Goal: Task Accomplishment & Management: Manage account settings

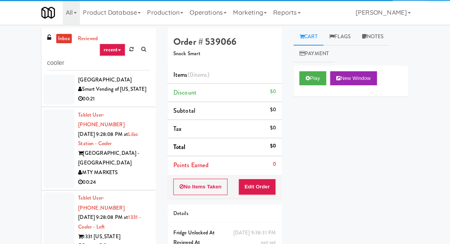
scroll to position [6143, 0]
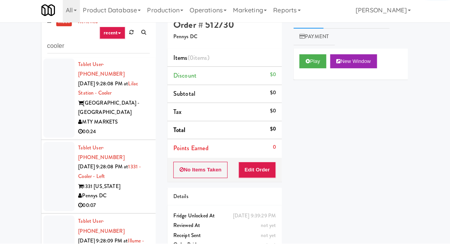
scroll to position [30, 0]
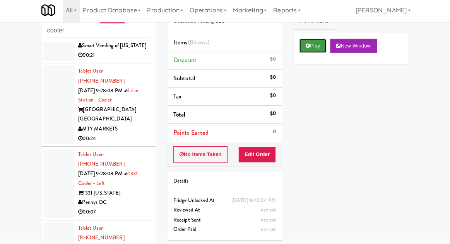
click at [307, 53] on button "Play" at bounding box center [312, 48] width 27 height 14
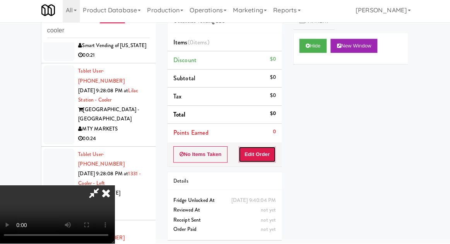
click at [265, 156] on button "Edit Order" at bounding box center [258, 156] width 38 height 16
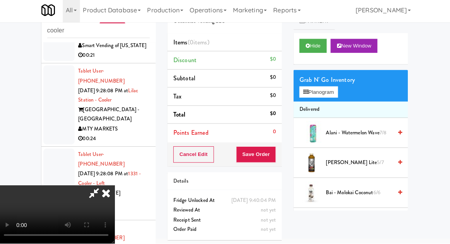
click at [352, 87] on div "Grab N' Go Inventory" at bounding box center [350, 82] width 102 height 12
click at [332, 89] on button "Planogram" at bounding box center [318, 94] width 38 height 12
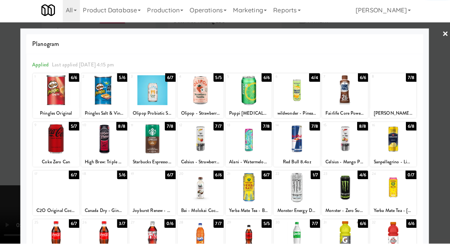
click at [342, 149] on div at bounding box center [344, 141] width 46 height 30
click at [11, 200] on div at bounding box center [225, 122] width 450 height 244
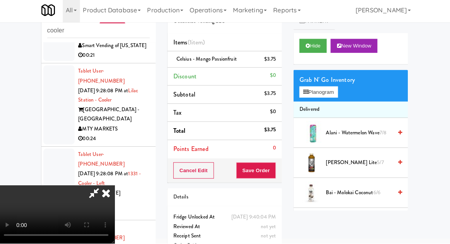
scroll to position [30, 0]
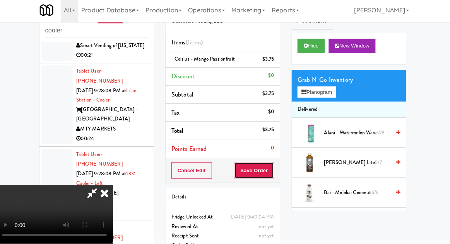
click at [272, 169] on button "Save Order" at bounding box center [255, 172] width 39 height 16
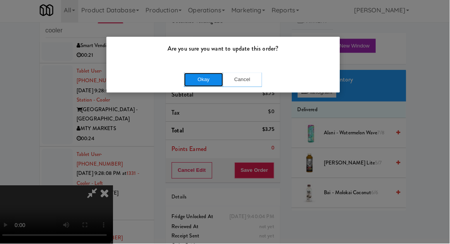
click at [203, 87] on button "Okay" at bounding box center [205, 82] width 39 height 14
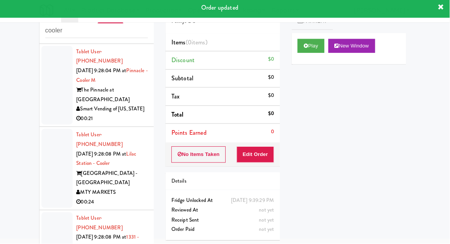
scroll to position [6058, 0]
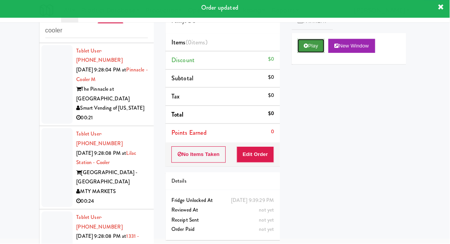
click at [319, 54] on button "Play" at bounding box center [312, 48] width 27 height 14
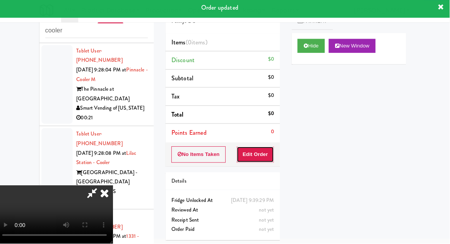
click at [270, 152] on button "Edit Order" at bounding box center [258, 156] width 38 height 16
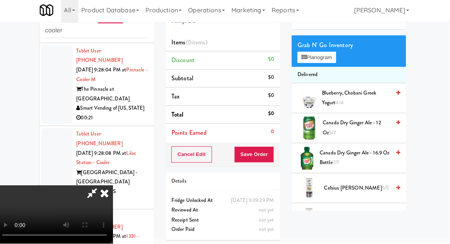
scroll to position [0, 0]
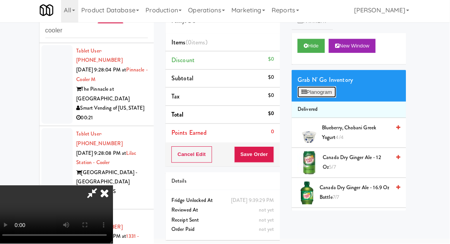
click at [325, 96] on button "Planogram" at bounding box center [318, 94] width 38 height 12
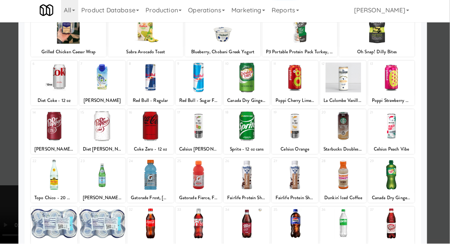
scroll to position [98, 0]
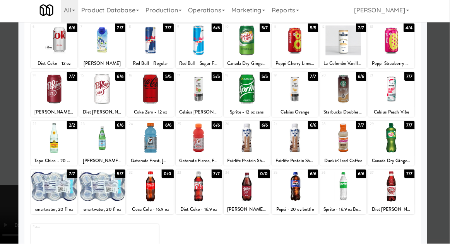
click at [407, 141] on div at bounding box center [392, 140] width 46 height 30
click at [346, 192] on div at bounding box center [344, 188] width 46 height 30
click at [12, 152] on div at bounding box center [225, 122] width 450 height 244
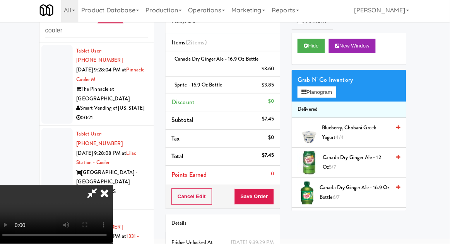
click at [380, 198] on span "Canada Dry Ginger Ale - 16.9 oz Bottle 6/7" at bounding box center [356, 193] width 70 height 19
click at [317, 49] on button "Hide" at bounding box center [312, 48] width 27 height 14
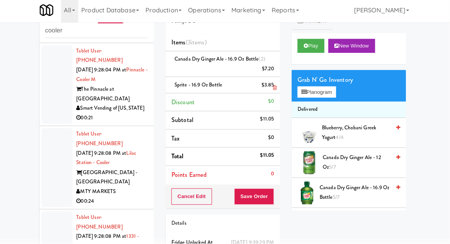
click at [277, 87] on li "Sprite - 16.9 oz Bottle $3.85" at bounding box center [224, 87] width 113 height 16
click at [278, 89] on icon at bounding box center [277, 89] width 4 height 5
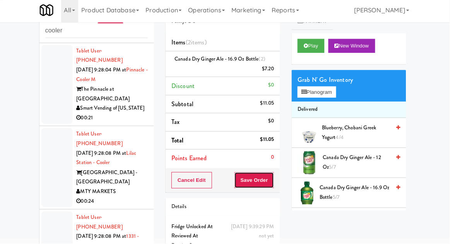
click at [268, 187] on button "Save Order" at bounding box center [255, 181] width 39 height 16
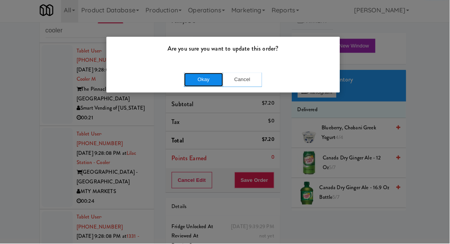
click at [194, 84] on button "Okay" at bounding box center [205, 82] width 39 height 14
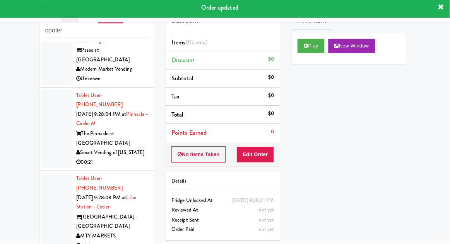
scroll to position [6009, 0]
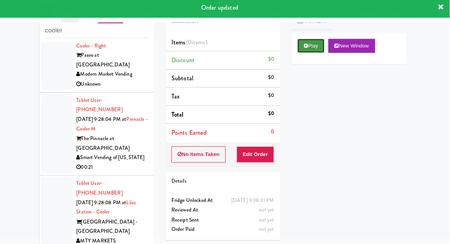
click at [304, 48] on button "Play" at bounding box center [312, 48] width 27 height 14
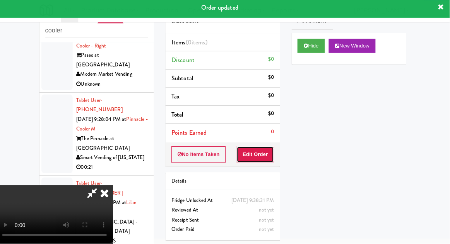
click at [252, 156] on button "Edit Order" at bounding box center [258, 156] width 38 height 16
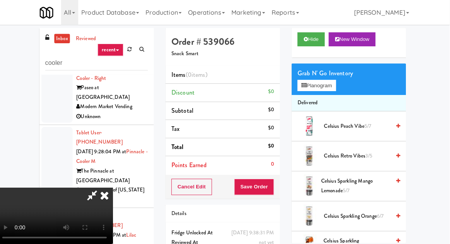
scroll to position [0, 0]
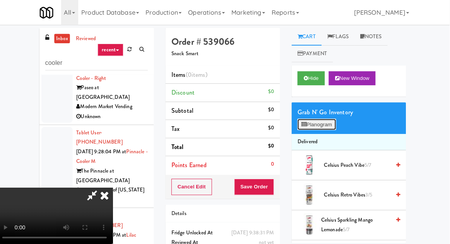
click at [311, 119] on button "Planogram" at bounding box center [318, 124] width 38 height 12
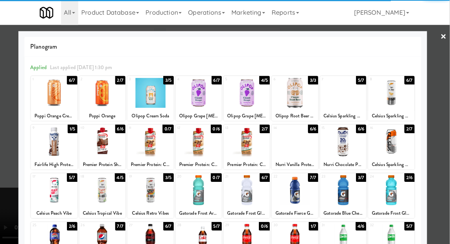
click at [107, 97] on div at bounding box center [106, 92] width 46 height 30
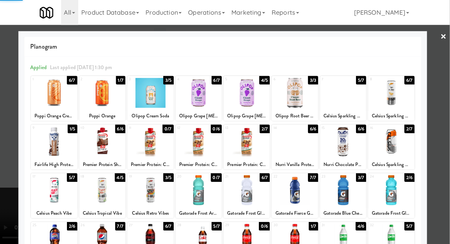
click at [7, 142] on div at bounding box center [225, 122] width 450 height 244
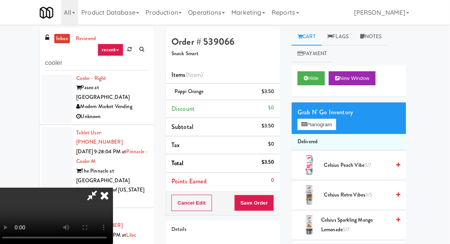
click at [289, 198] on div "Cart Flags Notes Payment Hide New Window Grab N' Go Inventory Planogram Deliver…" at bounding box center [349, 135] width 125 height 214
click at [274, 206] on button "Save Order" at bounding box center [255, 201] width 39 height 16
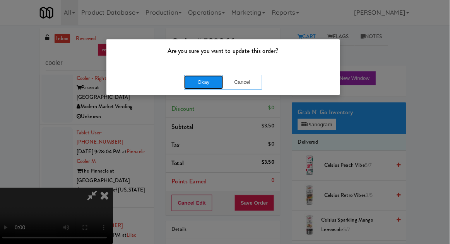
click at [192, 83] on button "Okay" at bounding box center [205, 82] width 39 height 14
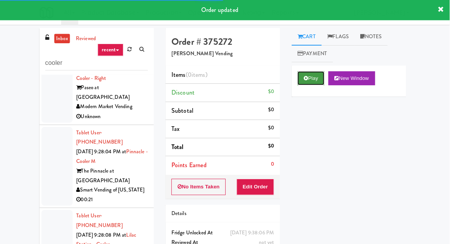
click at [306, 82] on button "Play" at bounding box center [312, 78] width 27 height 14
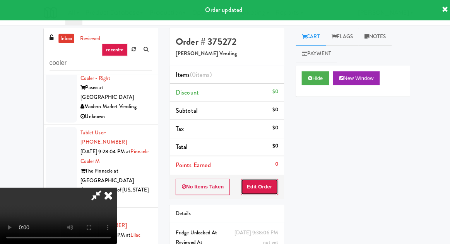
click at [259, 179] on button "Edit Order" at bounding box center [258, 186] width 38 height 16
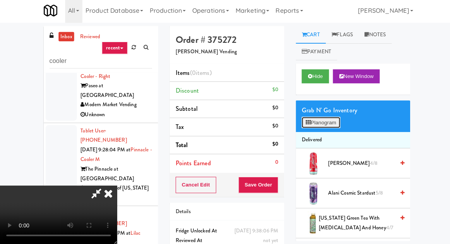
click at [319, 126] on button "Planogram" at bounding box center [318, 124] width 38 height 12
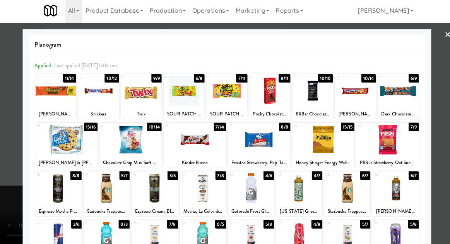
click at [12, 150] on div at bounding box center [225, 122] width 450 height 244
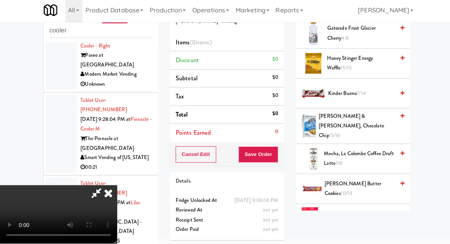
scroll to position [641, 0]
click at [356, 180] on span "[PERSON_NAME] Butter Cookies 10/14" at bounding box center [357, 189] width 70 height 19
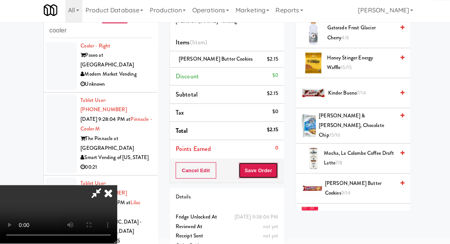
click at [275, 176] on button "Save Order" at bounding box center [255, 172] width 39 height 16
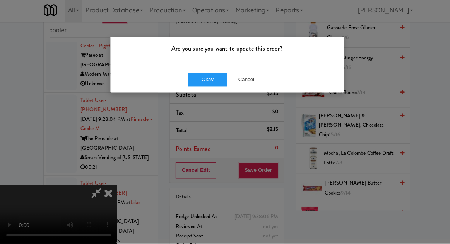
click at [228, 69] on div "Okay Cancel" at bounding box center [224, 81] width 231 height 26
click at [207, 75] on button "Okay" at bounding box center [205, 82] width 39 height 14
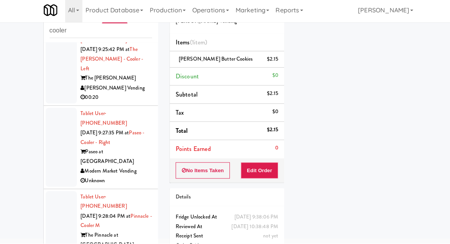
scroll to position [5914, 0]
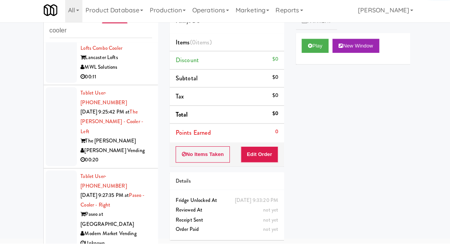
scroll to position [5845, 0]
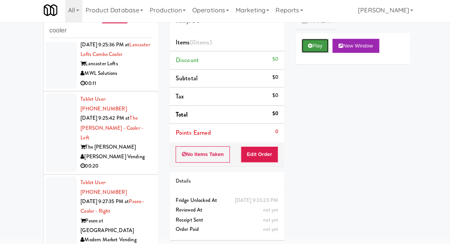
click at [318, 53] on button "Play" at bounding box center [312, 48] width 27 height 14
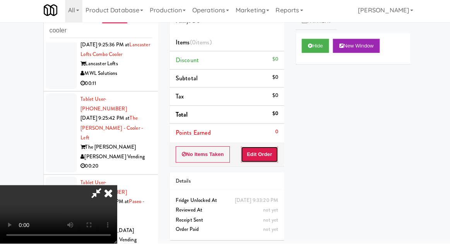
click at [255, 149] on button "Edit Order" at bounding box center [258, 156] width 38 height 16
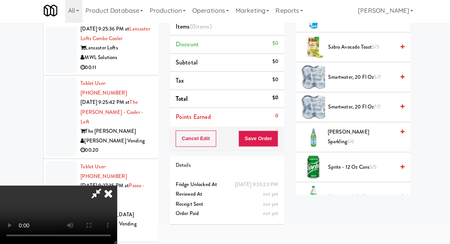
scroll to position [827, 0]
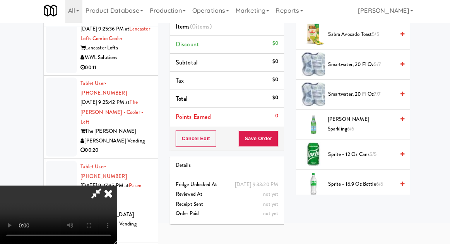
click at [358, 180] on span "Sprite - 16.9 oz Bottle 6/6" at bounding box center [358, 185] width 66 height 10
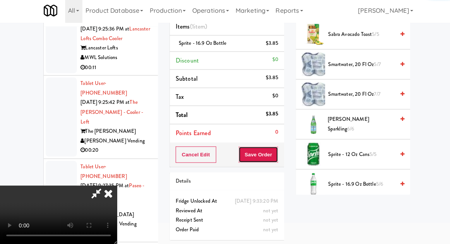
click at [275, 155] on button "Save Order" at bounding box center [255, 155] width 39 height 16
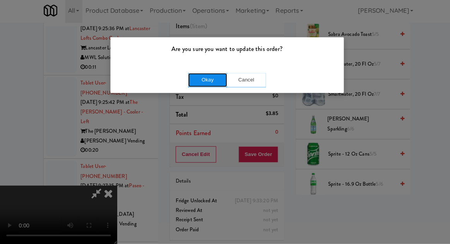
click at [214, 78] on button "Okay" at bounding box center [205, 82] width 39 height 14
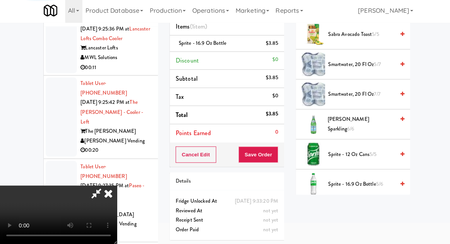
scroll to position [76, 0]
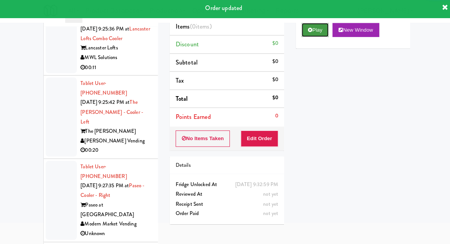
click at [311, 32] on button "Play" at bounding box center [312, 32] width 27 height 14
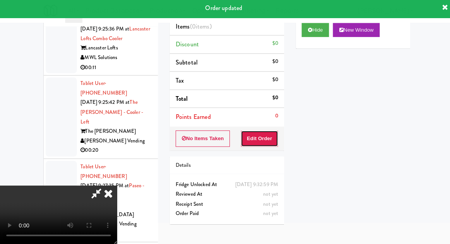
click at [264, 132] on button "Edit Order" at bounding box center [258, 140] width 38 height 16
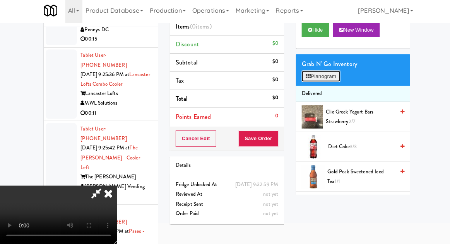
click at [334, 78] on button "Planogram" at bounding box center [318, 78] width 38 height 12
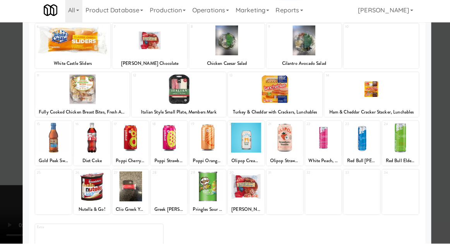
scroll to position [30, 0]
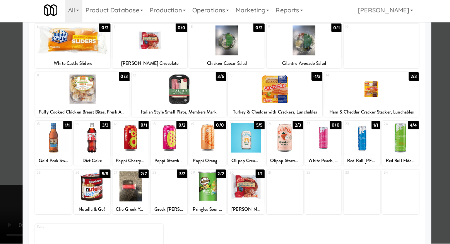
click at [176, 194] on div at bounding box center [167, 188] width 36 height 30
click at [141, 191] on div at bounding box center [129, 188] width 36 height 30
click at [444, 133] on div at bounding box center [225, 122] width 450 height 244
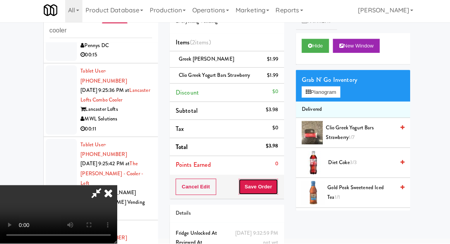
click at [273, 193] on button "Save Order" at bounding box center [255, 188] width 39 height 16
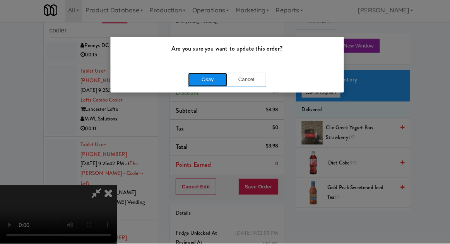
click at [206, 77] on button "Okay" at bounding box center [205, 82] width 39 height 14
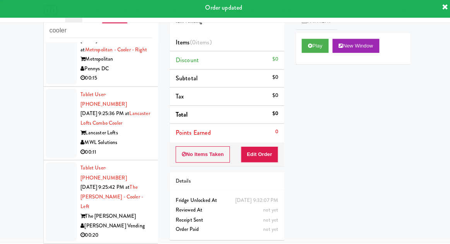
scroll to position [5776, 0]
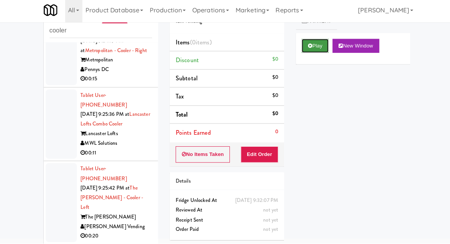
click at [314, 53] on button "Play" at bounding box center [312, 48] width 27 height 14
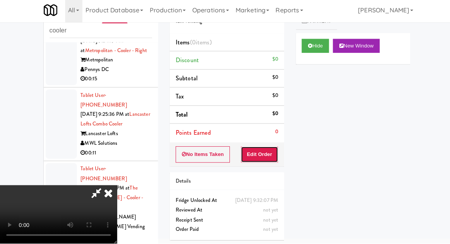
click at [265, 149] on button "Edit Order" at bounding box center [258, 156] width 38 height 16
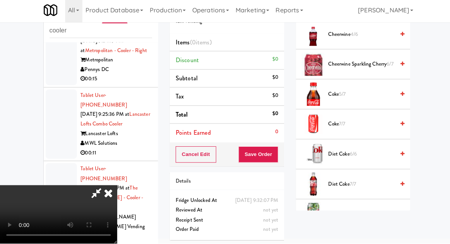
scroll to position [574, 0]
click at [363, 125] on span "Coke 7/7" at bounding box center [358, 126] width 66 height 10
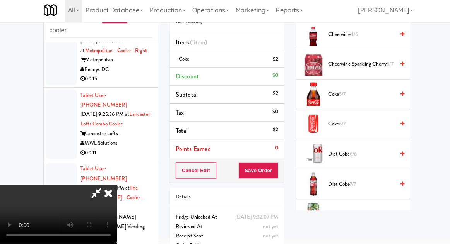
click at [369, 111] on li "Coke 6/7" at bounding box center [349, 126] width 113 height 30
click at [362, 121] on span "Coke 6/7" at bounding box center [358, 126] width 66 height 10
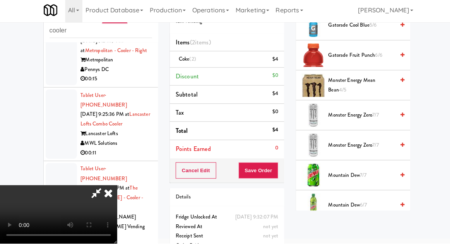
scroll to position [941, 0]
click at [368, 172] on span "Mountain Dew 7/7" at bounding box center [358, 177] width 66 height 10
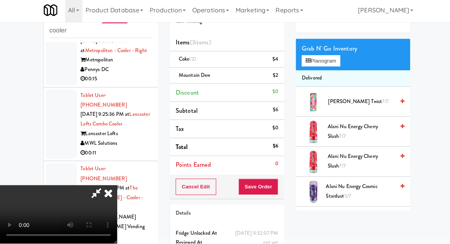
scroll to position [0, 0]
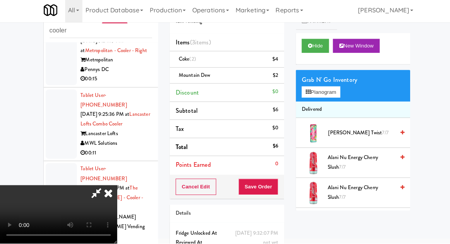
click at [116, 186] on icon at bounding box center [107, 193] width 17 height 15
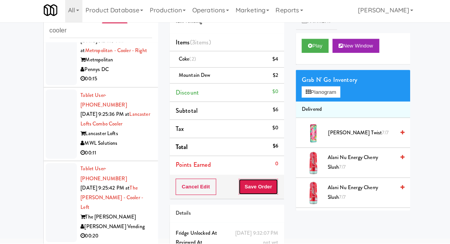
click at [264, 183] on button "Save Order" at bounding box center [255, 188] width 39 height 16
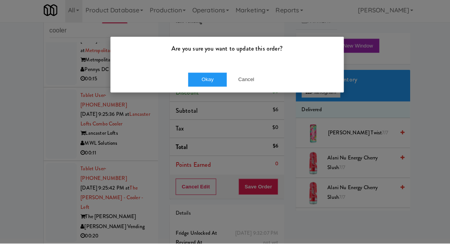
click at [186, 94] on div "Okay Cancel" at bounding box center [224, 81] width 231 height 26
click at [196, 85] on button "Okay" at bounding box center [205, 82] width 39 height 14
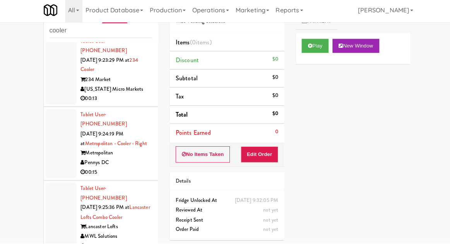
scroll to position [5685, 0]
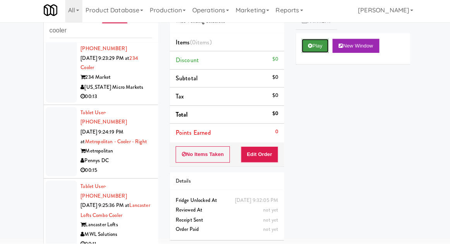
click at [306, 49] on icon at bounding box center [307, 47] width 4 height 5
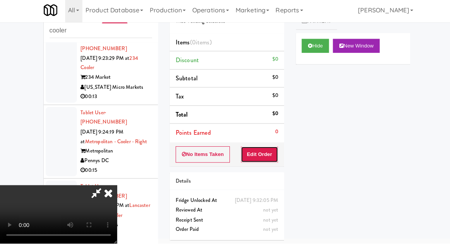
click at [261, 148] on button "Edit Order" at bounding box center [258, 156] width 38 height 16
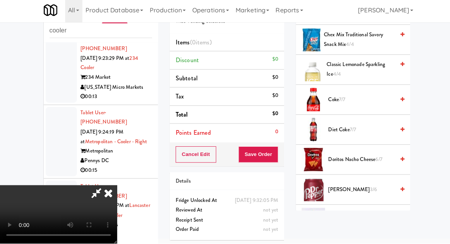
scroll to position [272, 0]
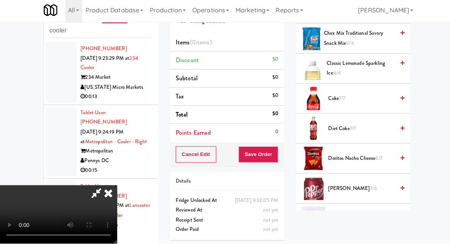
click at [360, 130] on span "Diet Coke 7/7" at bounding box center [358, 130] width 66 height 10
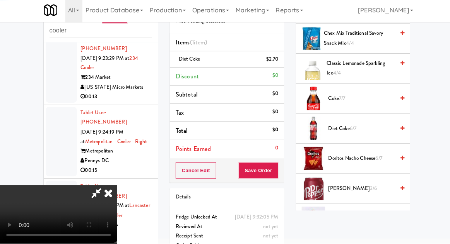
click at [362, 99] on span "Coke 7/7" at bounding box center [358, 101] width 66 height 10
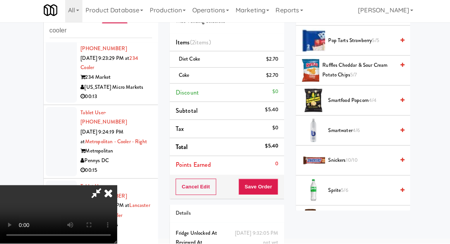
scroll to position [847, 0]
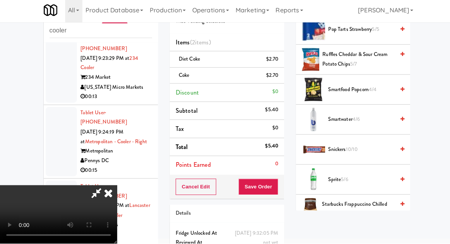
click at [356, 116] on span "Smartwater 4/6" at bounding box center [358, 121] width 66 height 10
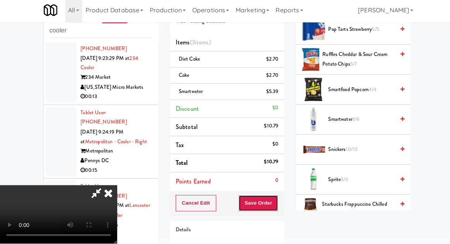
click at [272, 209] on button "Save Order" at bounding box center [255, 204] width 39 height 16
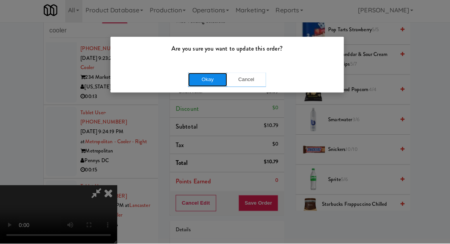
click at [204, 75] on button "Okay" at bounding box center [205, 82] width 39 height 14
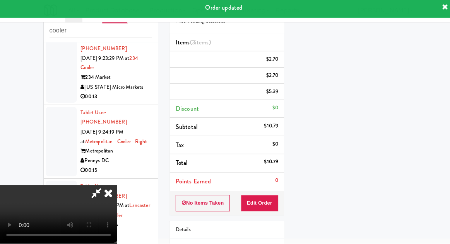
scroll to position [0, 0]
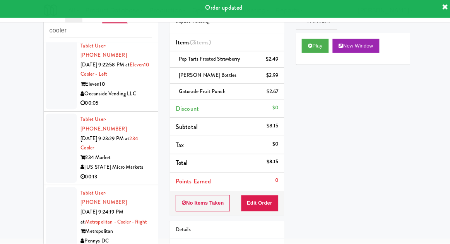
scroll to position [5596, 0]
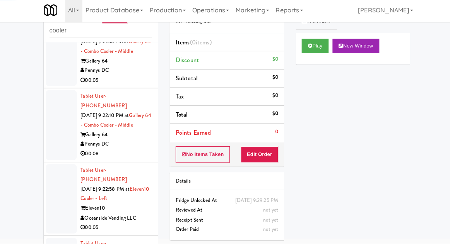
scroll to position [5475, 0]
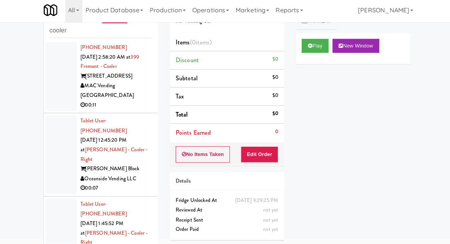
scroll to position [2, 0]
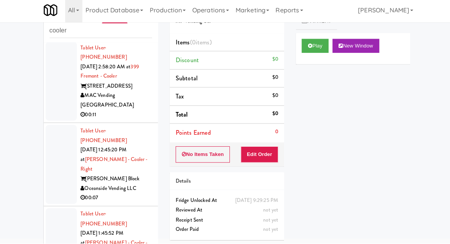
click at [59, 139] on div at bounding box center [60, 165] width 31 height 79
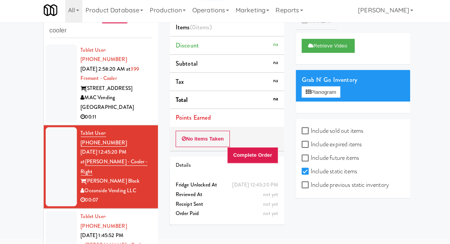
click at [51, 104] on div at bounding box center [60, 85] width 31 height 79
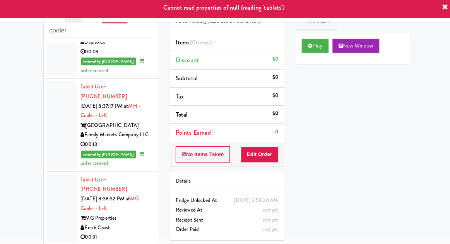
click at [57, 175] on div at bounding box center [60, 209] width 31 height 69
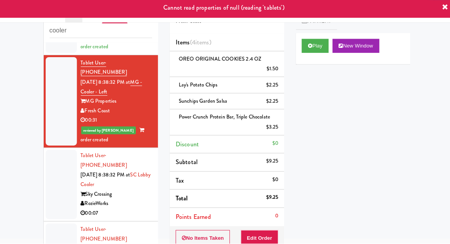
scroll to position [526, 0]
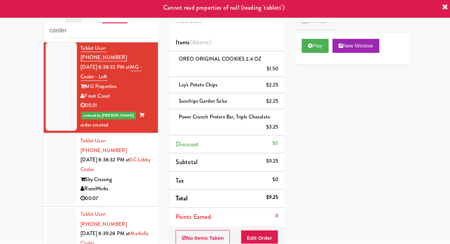
click at [46, 137] on div at bounding box center [60, 171] width 31 height 69
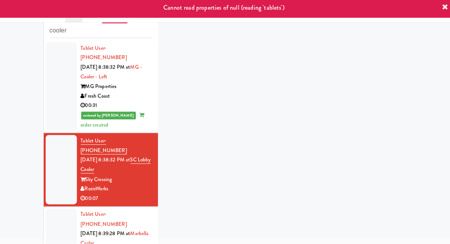
click at [56, 210] on div at bounding box center [60, 244] width 31 height 69
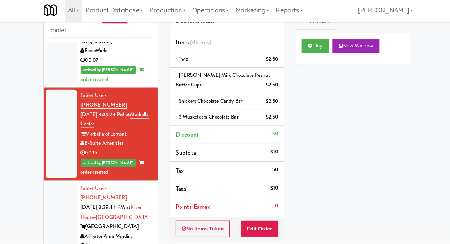
scroll to position [680, 0]
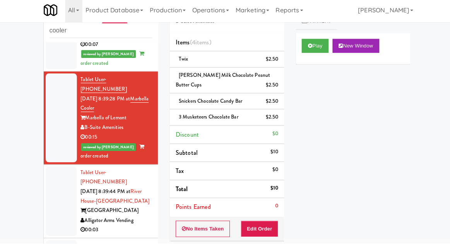
click at [48, 168] on div at bounding box center [60, 202] width 31 height 69
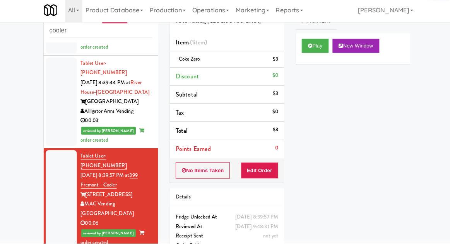
scroll to position [794, 0]
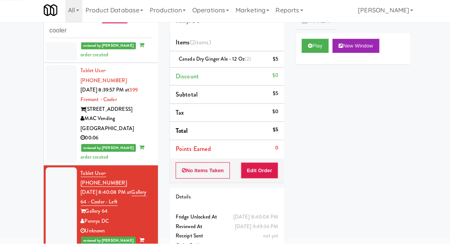
scroll to position [872, 0]
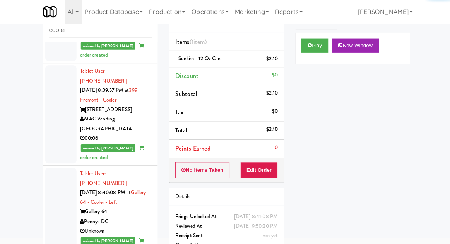
scroll to position [30, 0]
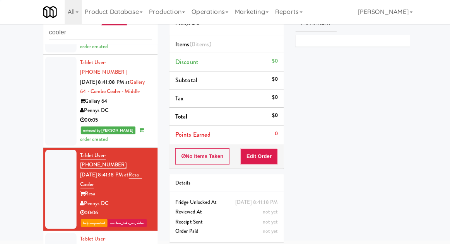
scroll to position [1076, 0]
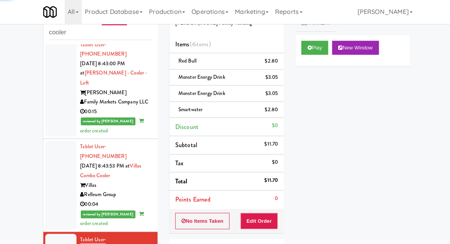
scroll to position [1269, 0]
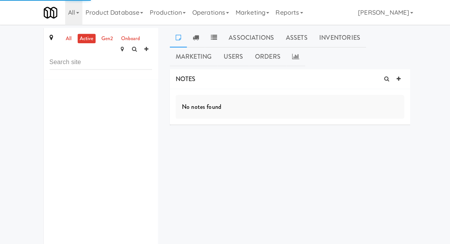
scroll to position [28, 0]
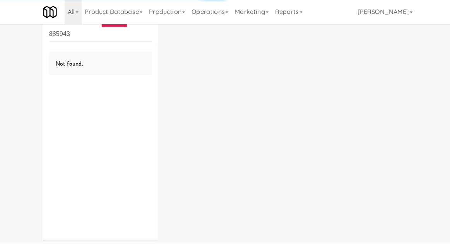
click at [93, 34] on input "885943" at bounding box center [100, 34] width 102 height 14
click at [65, 35] on input "885943" at bounding box center [100, 34] width 102 height 14
click at [64, 32] on input "885943" at bounding box center [100, 34] width 102 height 14
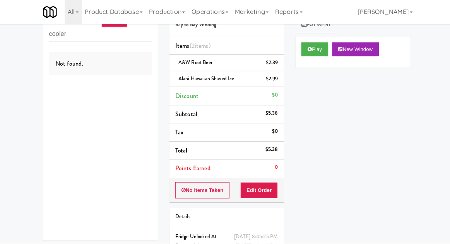
type input "cooler"
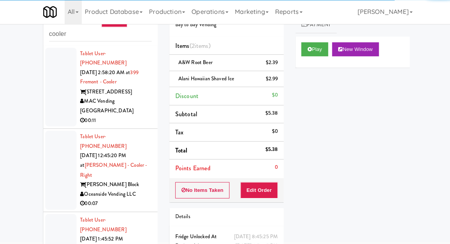
click at [20, 66] on div "inbox reviewed recent all unclear take inventory issue suspicious failed recent…" at bounding box center [225, 142] width 450 height 284
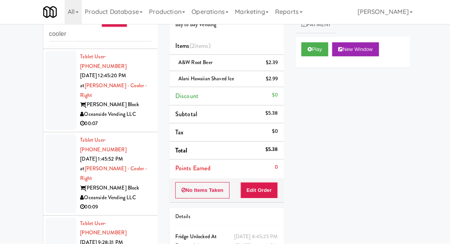
click at [62, 134] on div at bounding box center [60, 173] width 31 height 79
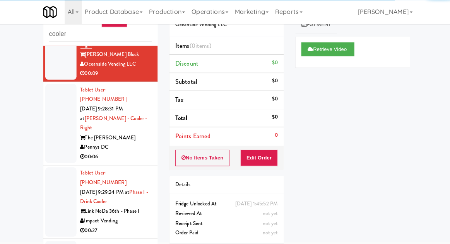
click at [49, 84] on div at bounding box center [60, 123] width 31 height 79
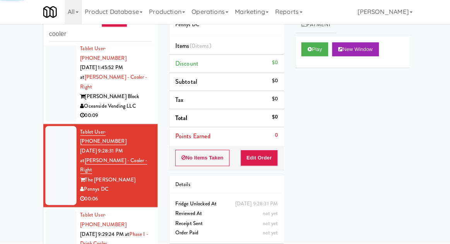
scroll to position [170, 0]
click at [320, 44] on button "Play" at bounding box center [312, 50] width 27 height 14
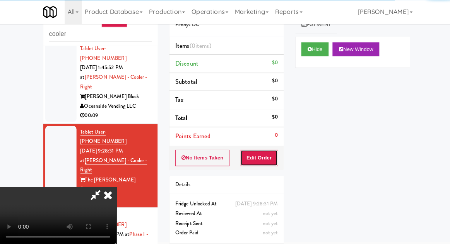
click at [256, 160] on button "Edit Order" at bounding box center [258, 157] width 38 height 16
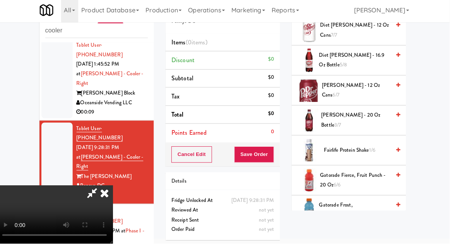
scroll to position [310, 0]
click at [350, 154] on span "Fairlife Protein Shake 1/6" at bounding box center [358, 152] width 66 height 10
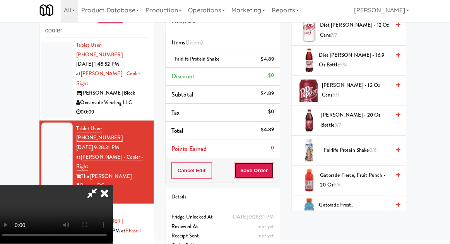
click at [274, 175] on button "Save Order" at bounding box center [255, 172] width 39 height 16
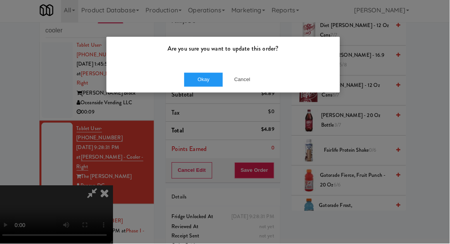
click at [215, 101] on div "Are you sure you want to update this order? Okay Cancel" at bounding box center [225, 122] width 450 height 244
click at [215, 92] on div "Okay Cancel" at bounding box center [224, 81] width 231 height 26
click at [217, 82] on button "Okay" at bounding box center [205, 82] width 39 height 14
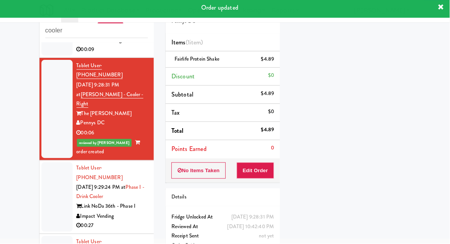
scroll to position [234, 0]
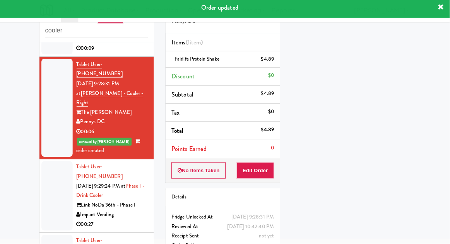
click at [55, 162] on div at bounding box center [60, 196] width 31 height 69
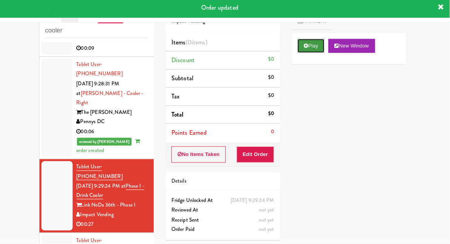
click at [312, 53] on button "Play" at bounding box center [312, 48] width 27 height 14
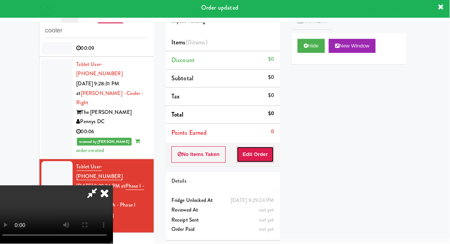
click at [269, 150] on button "Edit Order" at bounding box center [258, 156] width 38 height 16
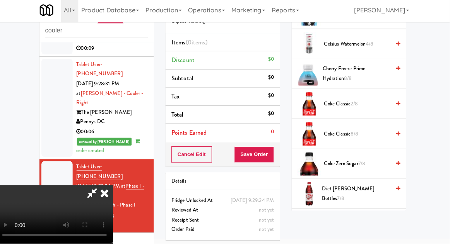
scroll to position [277, 0]
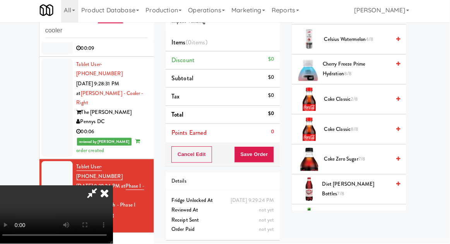
click at [358, 126] on span "Coke Classic 8/8" at bounding box center [358, 131] width 66 height 10
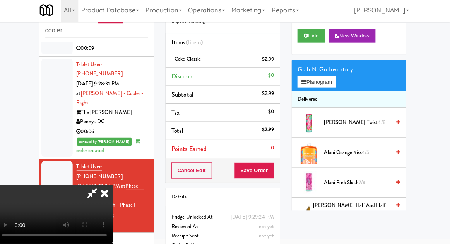
scroll to position [0, 0]
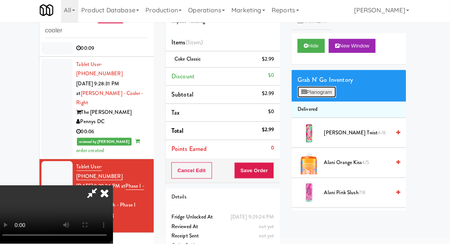
click at [331, 95] on button "Planogram" at bounding box center [318, 94] width 38 height 12
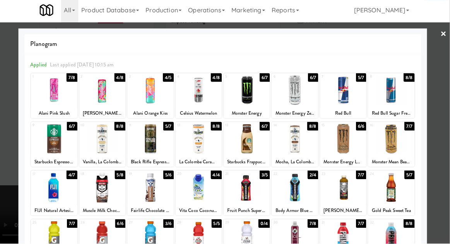
click at [53, 137] on div at bounding box center [58, 141] width 46 height 30
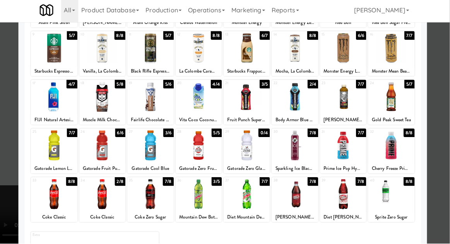
scroll to position [93, 0]
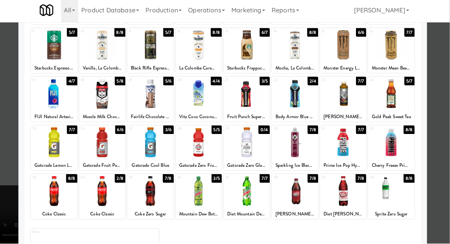
click at [14, 109] on div at bounding box center [225, 122] width 450 height 244
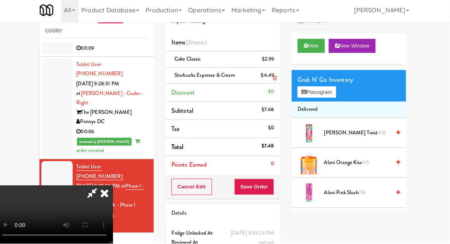
click at [272, 77] on link at bounding box center [275, 81] width 7 height 10
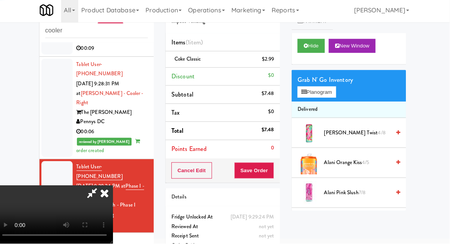
click at [277, 78] on li "Discount $0" at bounding box center [224, 79] width 113 height 18
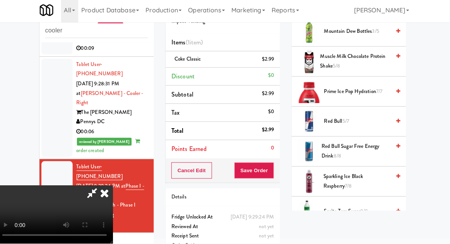
scroll to position [940, 0]
click at [358, 53] on span "Muscle Milk Chocolate Protein Shake 5/8" at bounding box center [356, 62] width 70 height 19
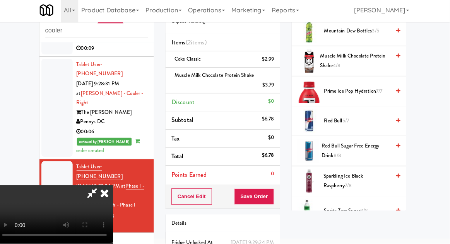
click at [280, 192] on div "Cancel Edit Save Order" at bounding box center [224, 198] width 113 height 24
click at [282, 91] on li "Muscle Milk Chocolate Protein Shake $3.79" at bounding box center [224, 83] width 113 height 26
click at [275, 191] on button "Save Order" at bounding box center [255, 198] width 39 height 16
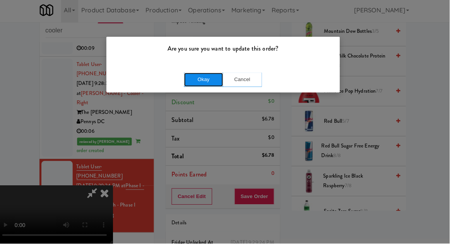
click at [191, 76] on button "Okay" at bounding box center [205, 82] width 39 height 14
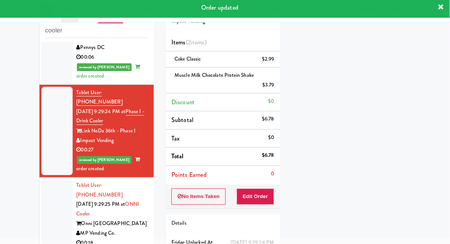
scroll to position [319, 0]
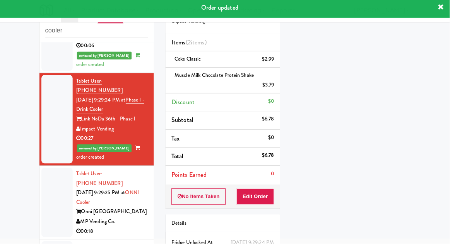
click at [50, 169] on div at bounding box center [60, 203] width 31 height 69
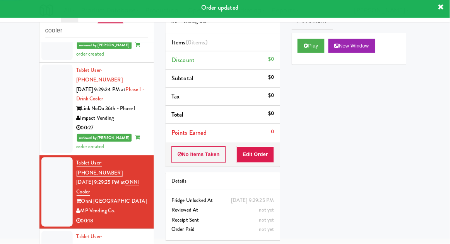
scroll to position [334, 0]
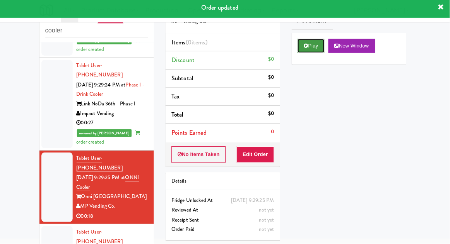
click at [311, 53] on button "Play" at bounding box center [312, 48] width 27 height 14
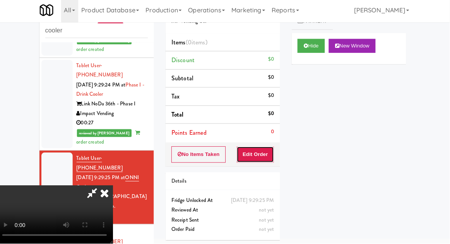
click at [272, 155] on button "Edit Order" at bounding box center [258, 156] width 38 height 16
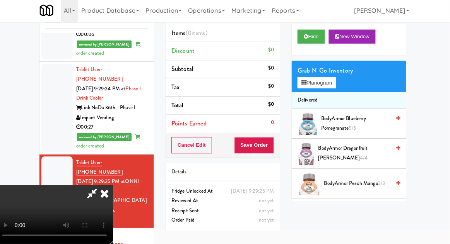
scroll to position [51, 0]
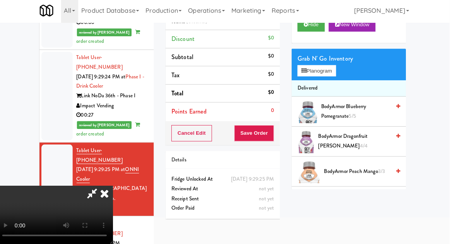
click at [339, 137] on span "BodyArmor Dragonfruit [PERSON_NAME] 4/4" at bounding box center [356, 142] width 72 height 19
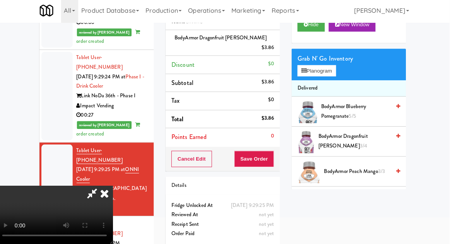
click at [296, 154] on li "BodyArmor Dragonfruit [PERSON_NAME] 3/4" at bounding box center [349, 143] width 113 height 30
click at [282, 146] on div "Order # 325811 MP Vending Co. Items (1 item ) BodyArmor Dragonfruit [PERSON_NAM…" at bounding box center [224, 114] width 125 height 274
click at [275, 152] on button "Save Order" at bounding box center [255, 160] width 39 height 16
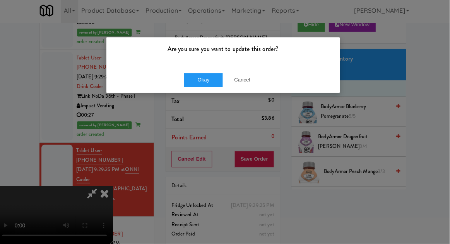
click at [201, 66] on div "Are you sure you want to update this order?" at bounding box center [224, 53] width 231 height 29
click at [207, 78] on button "Okay" at bounding box center [205, 82] width 39 height 14
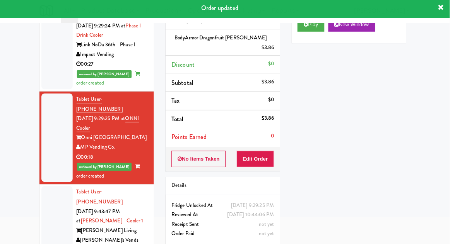
click at [56, 187] on div at bounding box center [60, 221] width 31 height 69
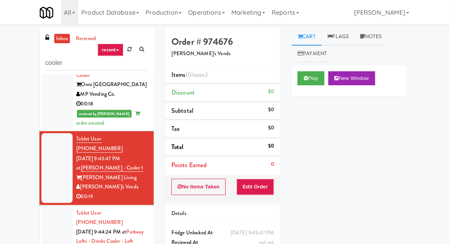
scroll to position [484, 0]
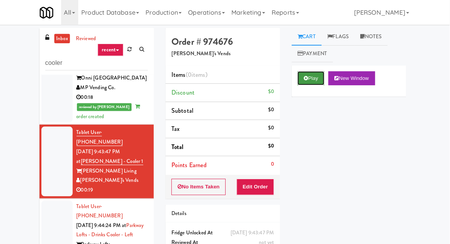
click at [308, 77] on icon at bounding box center [307, 77] width 4 height 5
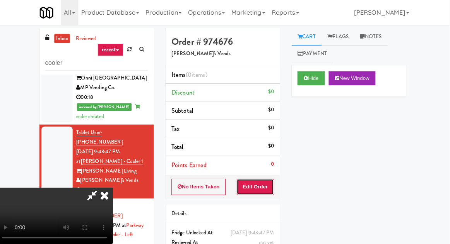
click at [268, 178] on button "Edit Order" at bounding box center [258, 186] width 38 height 16
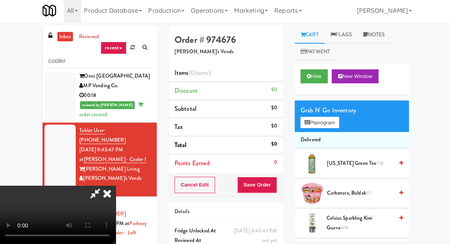
scroll to position [0, 0]
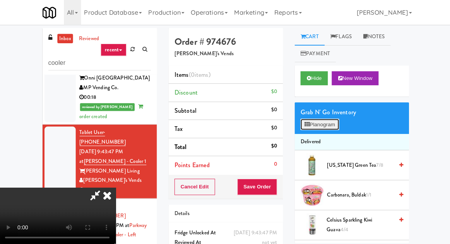
click at [321, 124] on button "Planogram" at bounding box center [318, 124] width 38 height 12
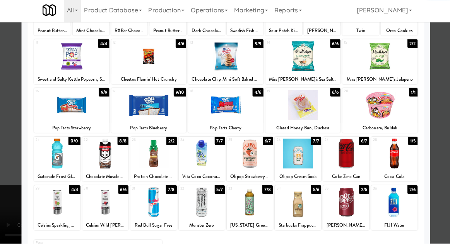
scroll to position [84, 0]
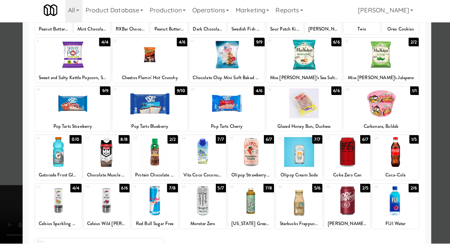
click at [429, 170] on div at bounding box center [225, 122] width 450 height 244
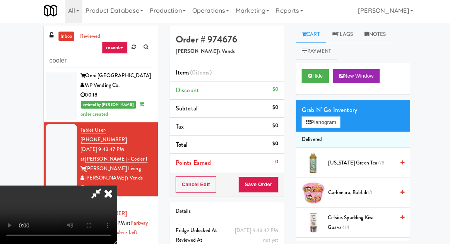
scroll to position [9, 0]
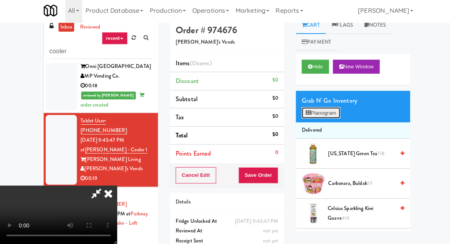
click at [323, 113] on button "Planogram" at bounding box center [318, 115] width 38 height 12
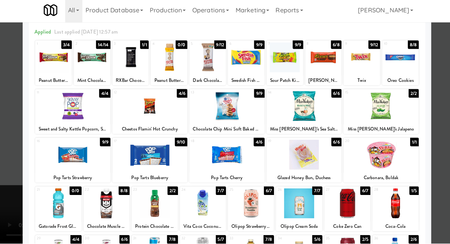
scroll to position [36, 0]
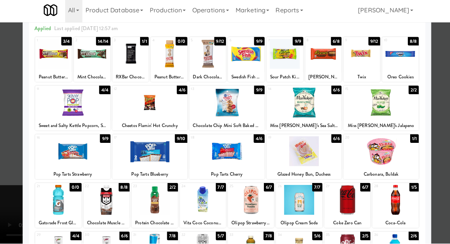
click at [261, 197] on div at bounding box center [249, 201] width 46 height 30
click at [257, 200] on div at bounding box center [249, 201] width 46 height 30
click at [436, 159] on div at bounding box center [225, 122] width 450 height 244
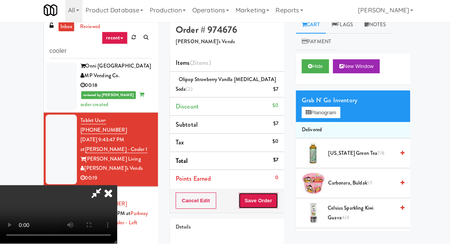
click at [274, 201] on button "Save Order" at bounding box center [255, 202] width 39 height 16
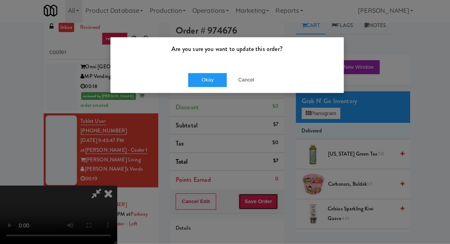
scroll to position [9, 0]
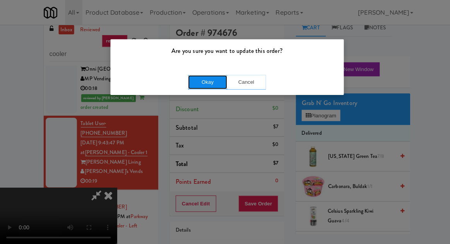
click at [194, 75] on button "Okay" at bounding box center [205, 82] width 39 height 14
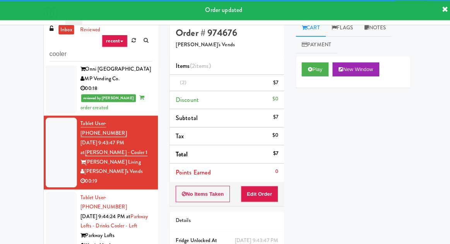
click at [48, 115] on li "Tablet User · (928) 446-2744 [DATE] 9:43:47 PM at [PERSON_NAME] Luxury - Cooler…" at bounding box center [99, 151] width 113 height 73
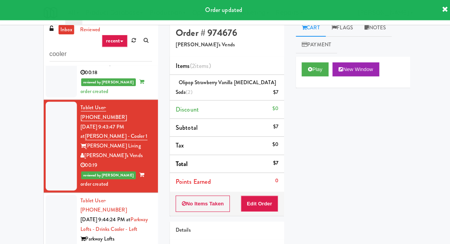
scroll to position [516, 0]
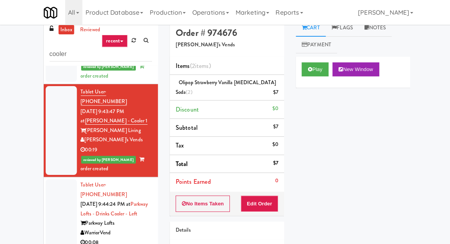
click at [60, 178] on div at bounding box center [60, 212] width 31 height 69
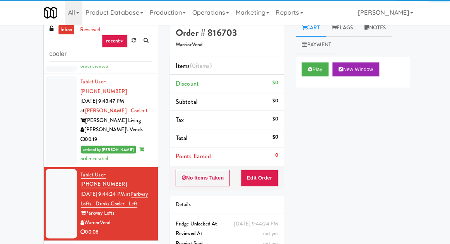
scroll to position [526, 0]
